Goal: Task Accomplishment & Management: Use online tool/utility

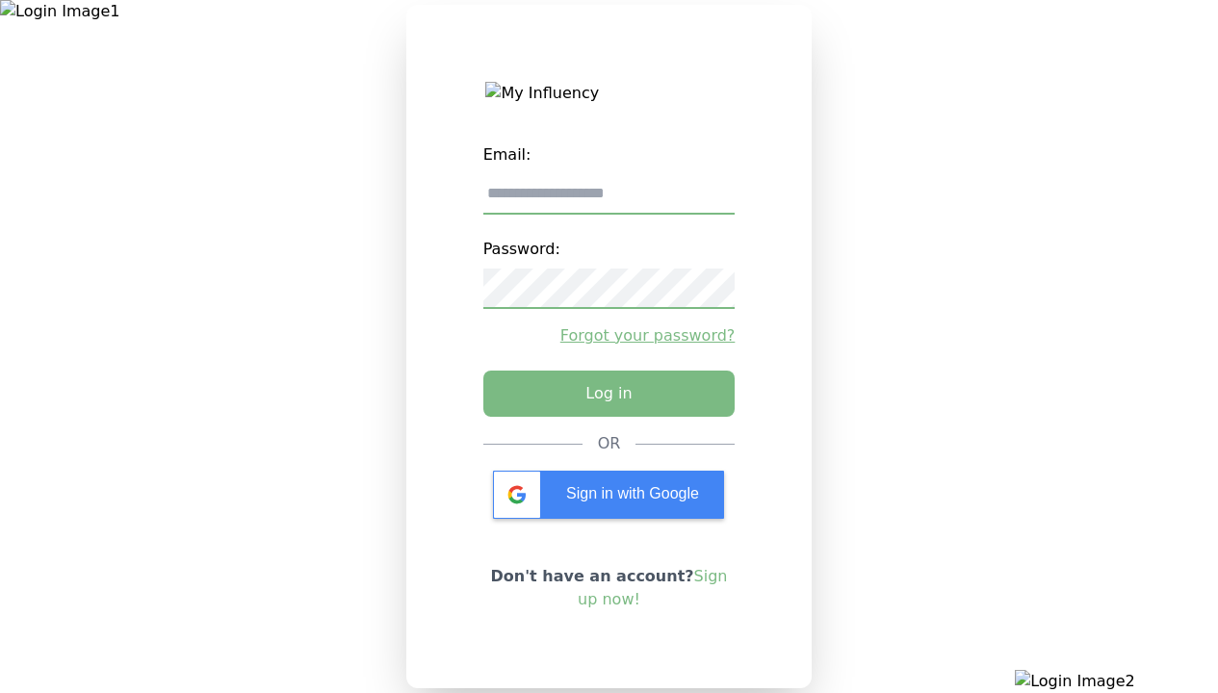
click at [608, 201] on input "email" at bounding box center [609, 194] width 252 height 40
type input "**********"
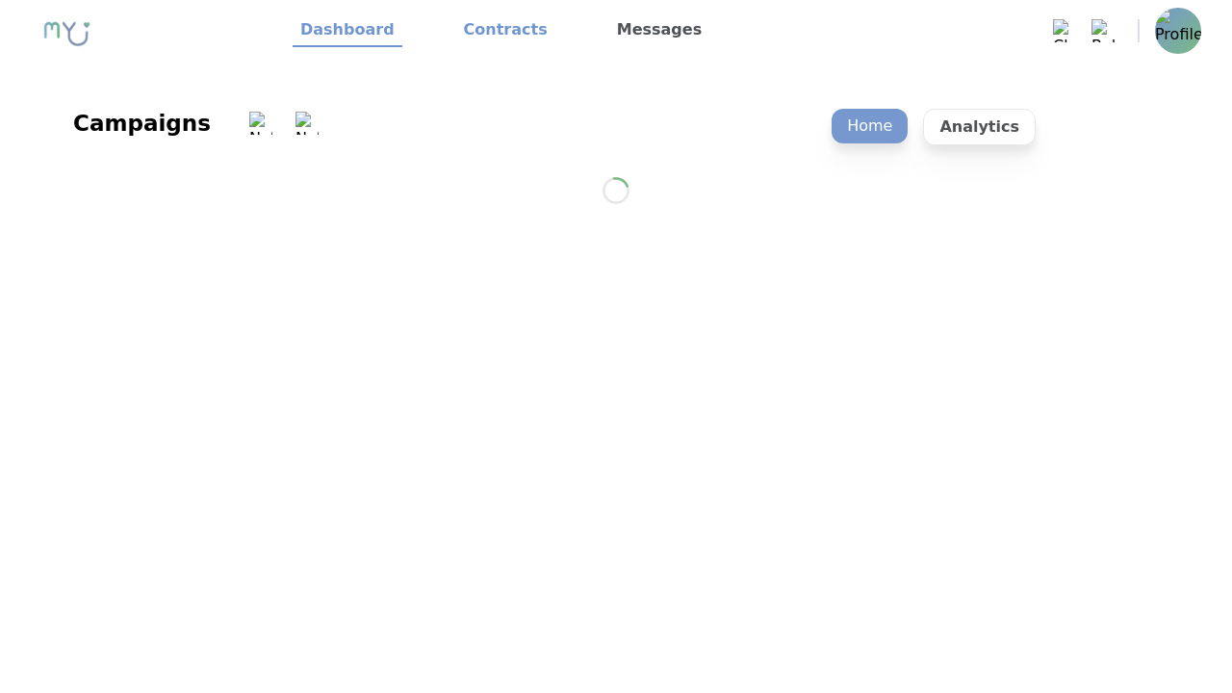
click at [494, 31] on link "Contracts" at bounding box center [505, 30] width 99 height 33
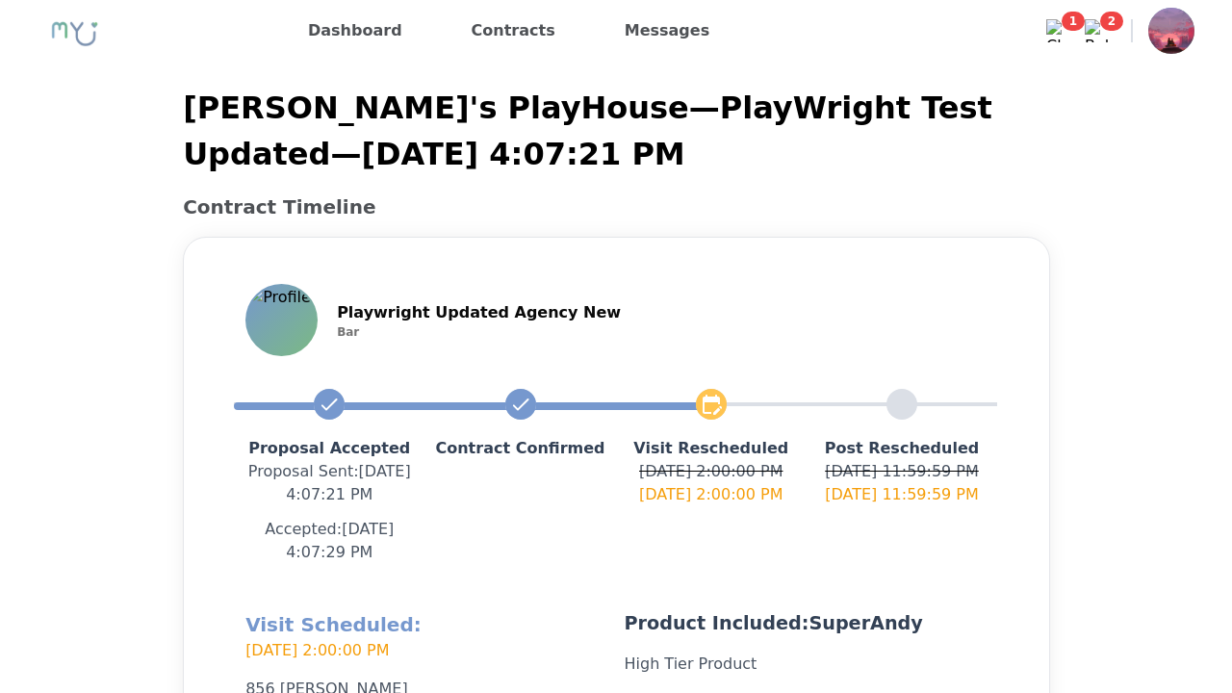
scroll to position [458, 0]
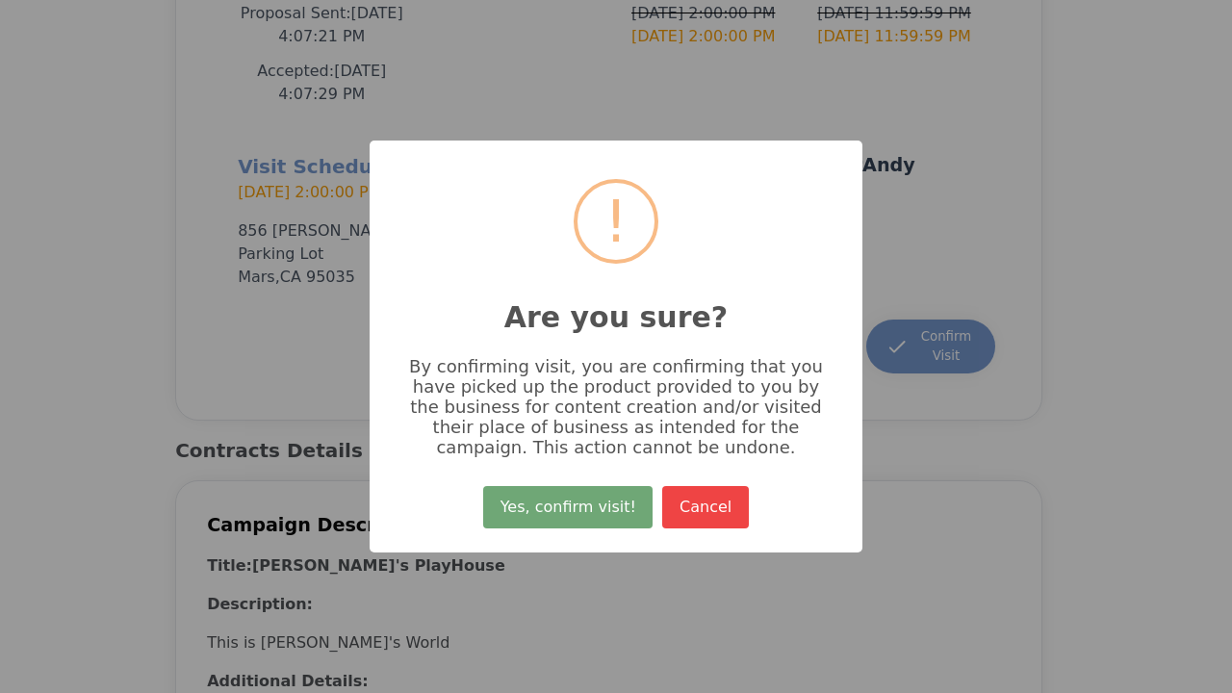
click at [571, 514] on button "Yes, confirm visit!" at bounding box center [567, 507] width 169 height 42
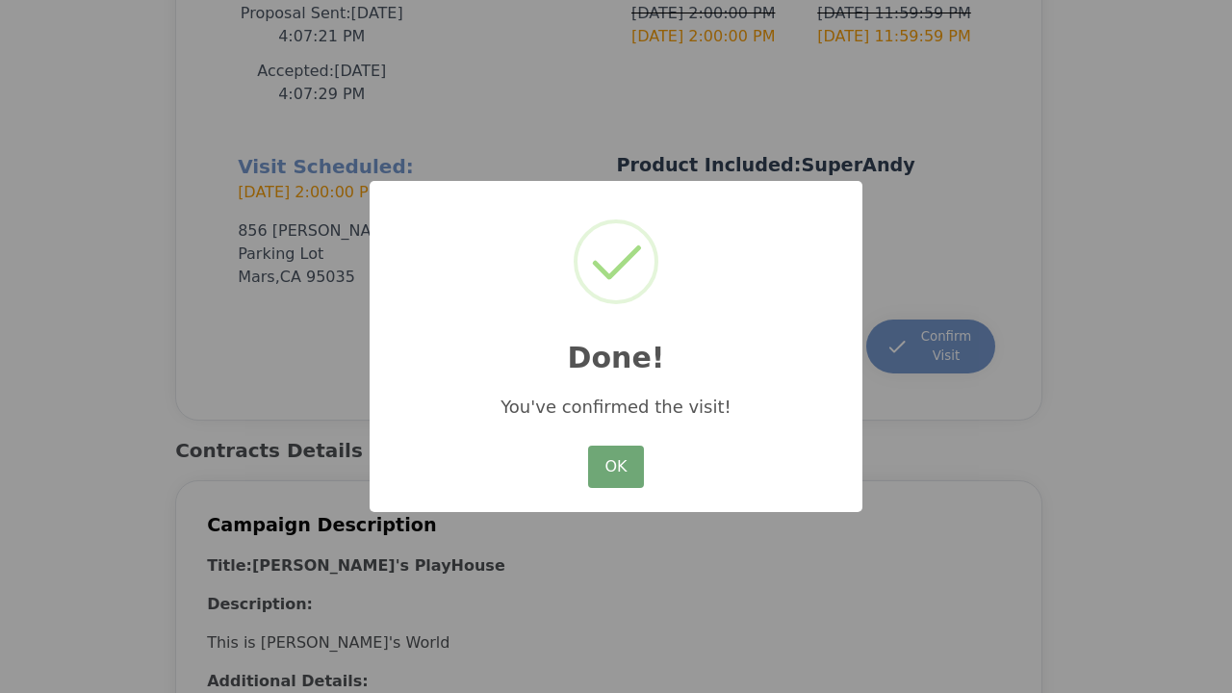
click at [616, 468] on button "OK" at bounding box center [616, 467] width 56 height 42
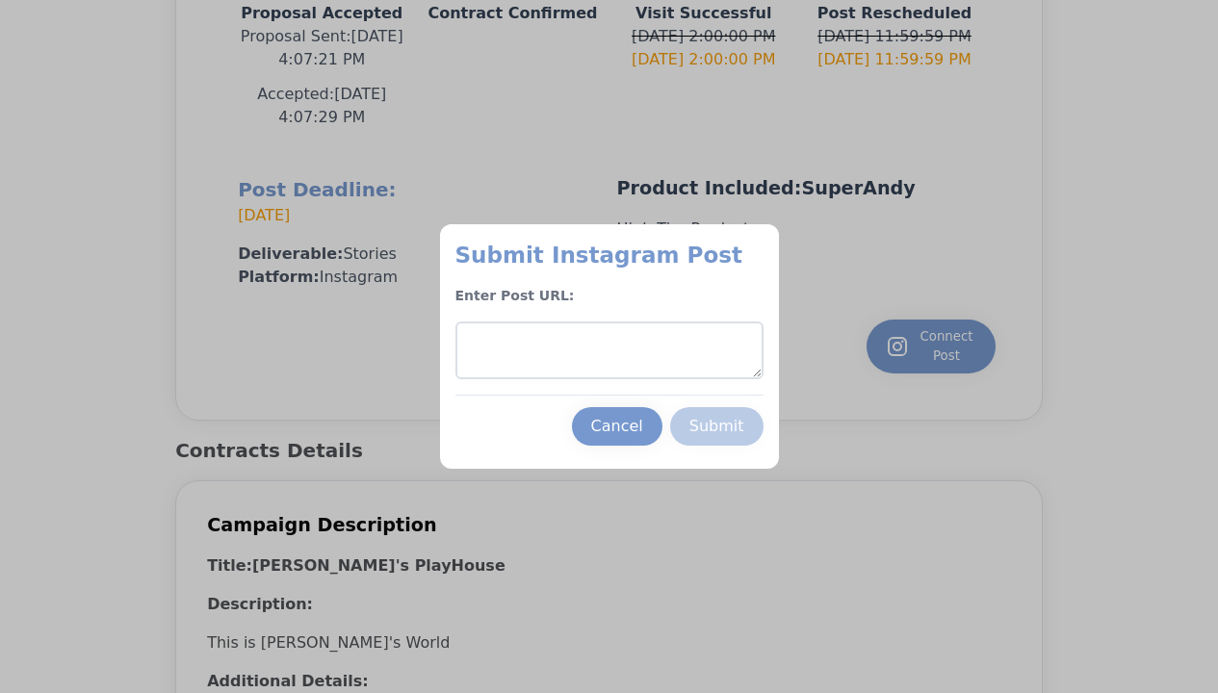
click at [608, 350] on textarea at bounding box center [609, 351] width 308 height 58
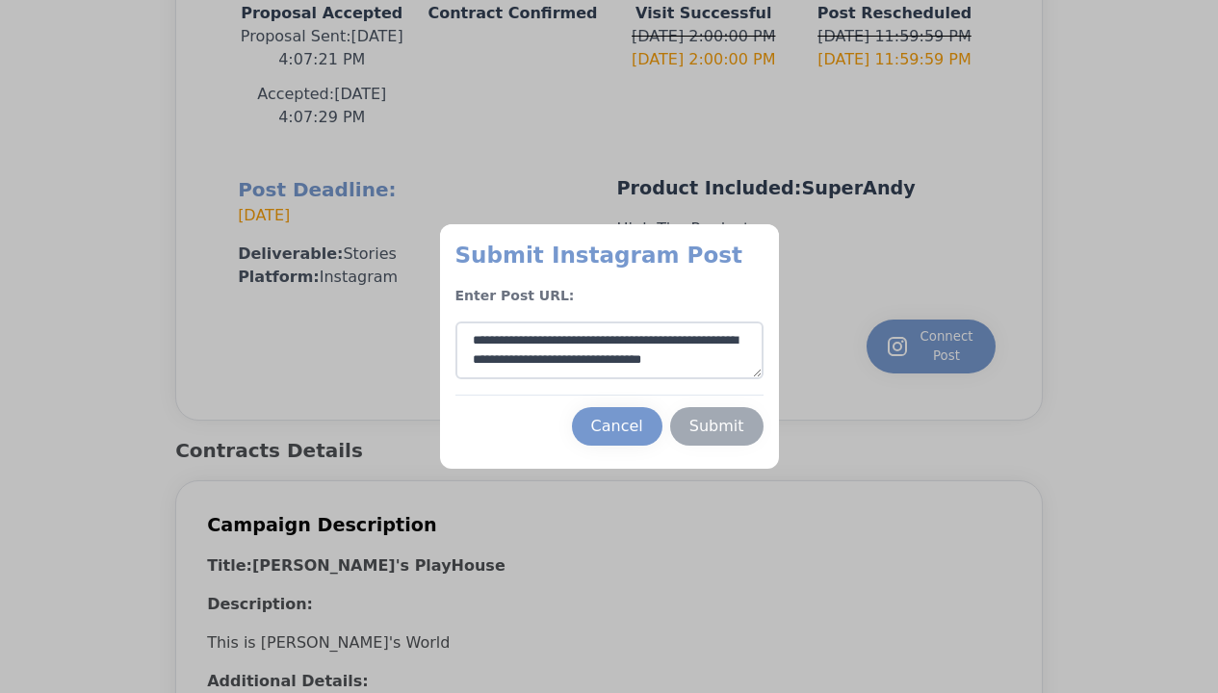
type textarea "**********"
click at [716, 427] on div "Submit" at bounding box center [716, 426] width 55 height 23
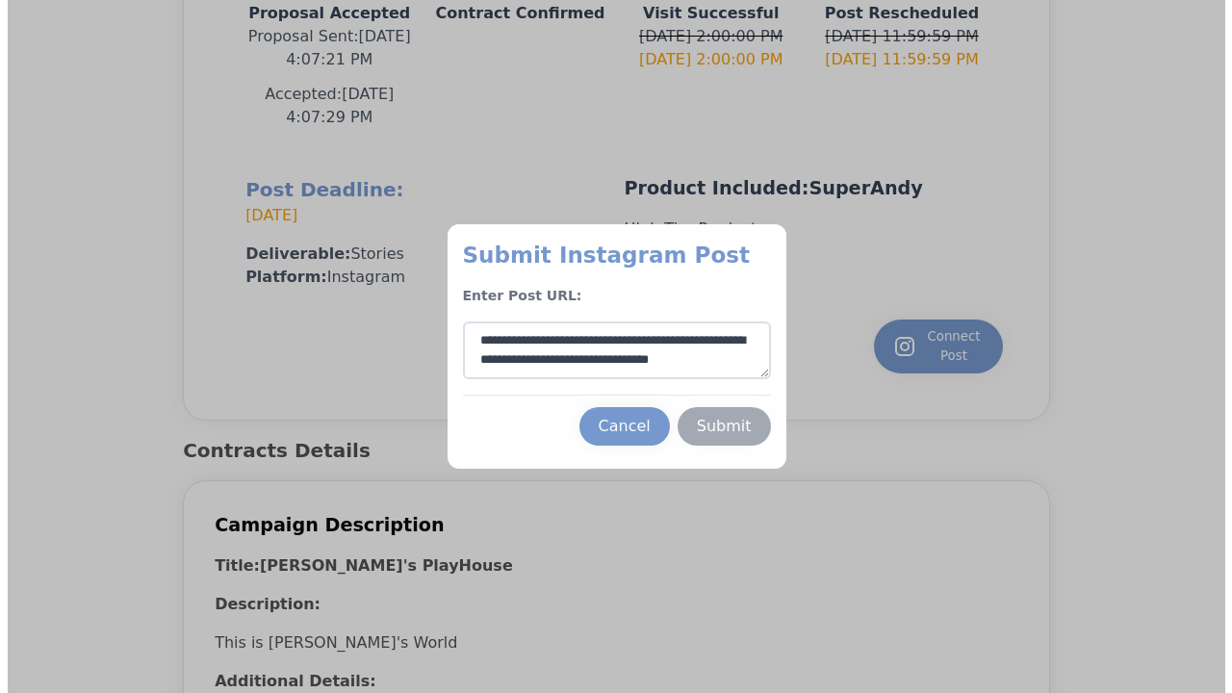
scroll to position [10, 0]
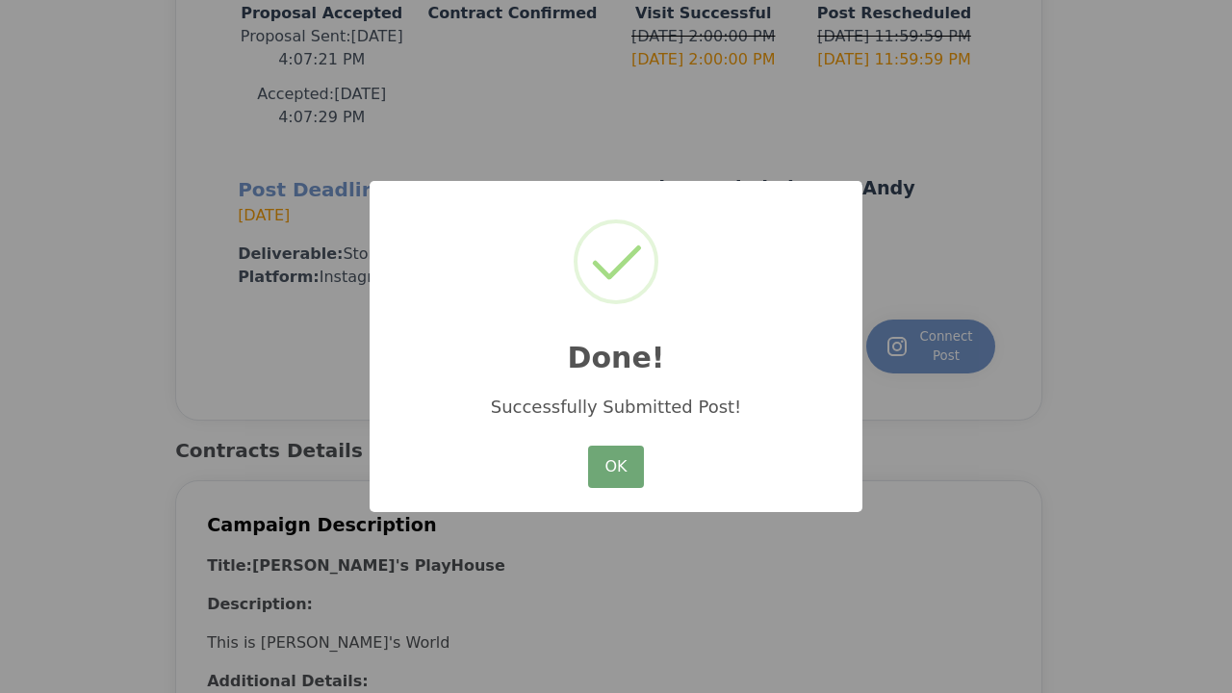
click at [616, 468] on button "OK" at bounding box center [616, 467] width 56 height 42
